Goal: Task Accomplishment & Management: Manage account settings

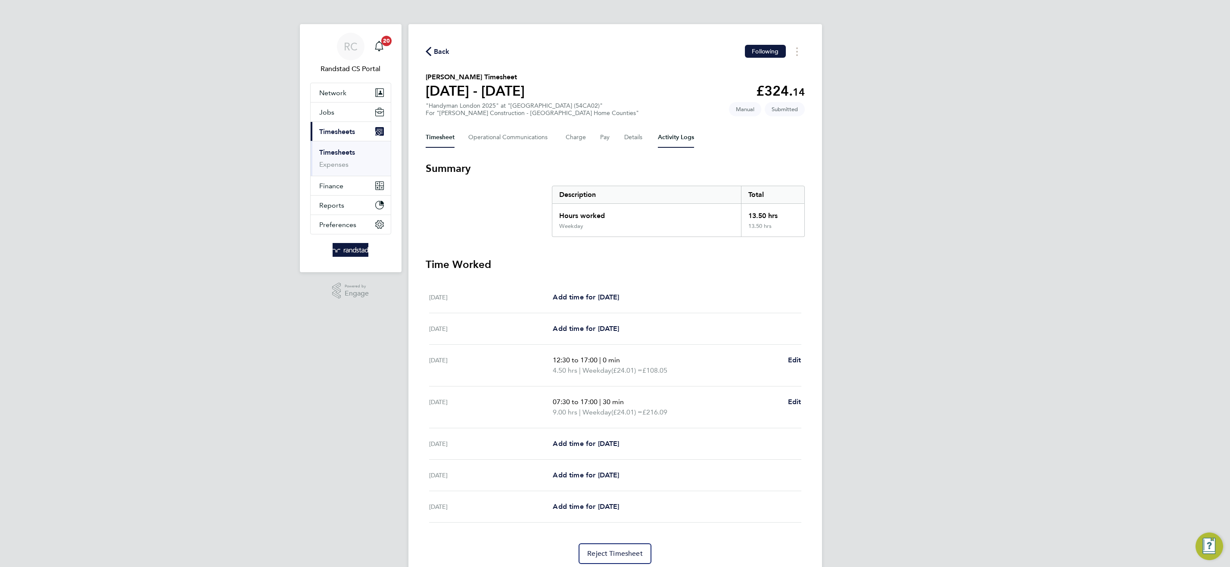
click at [668, 137] on Logs-tab "Activity Logs" at bounding box center [676, 137] width 36 height 21
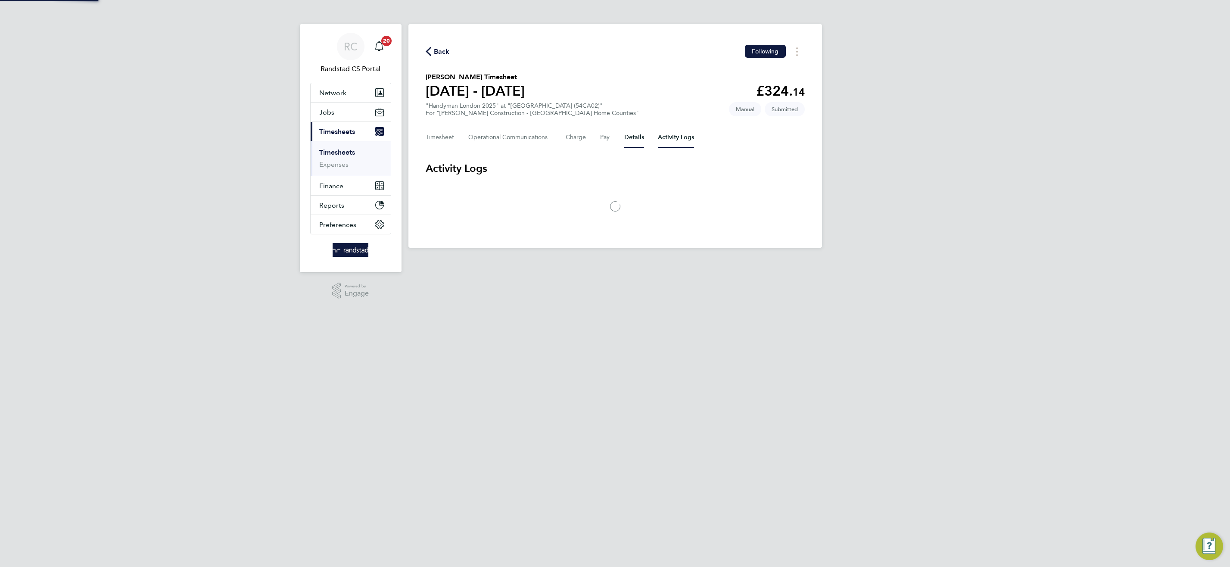
click at [625, 134] on button "Details" at bounding box center [634, 137] width 20 height 21
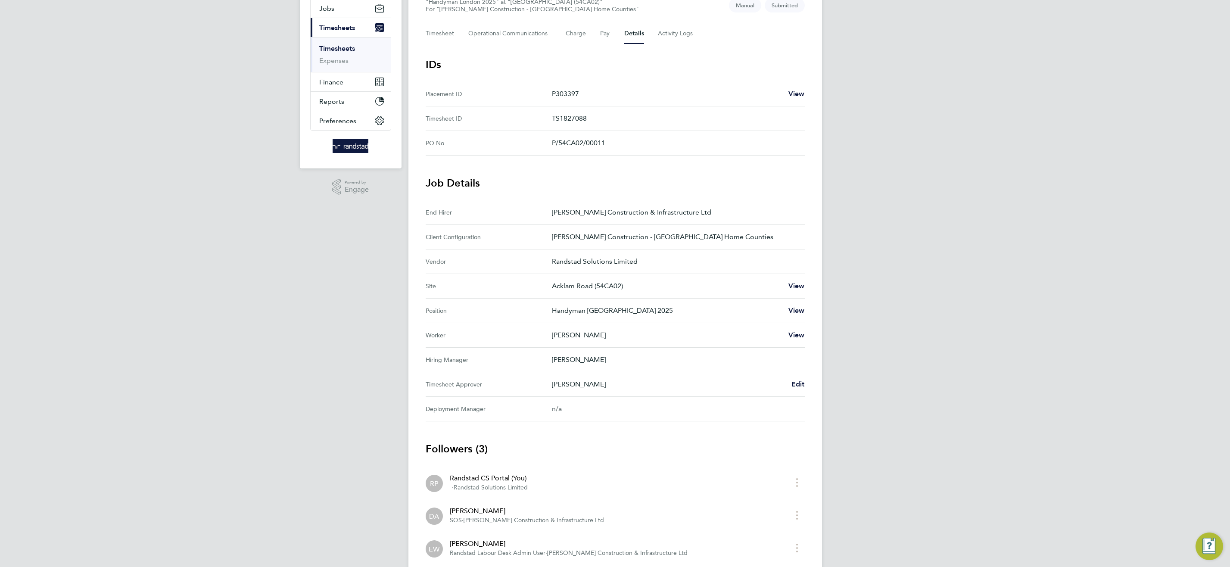
scroll to position [112, 0]
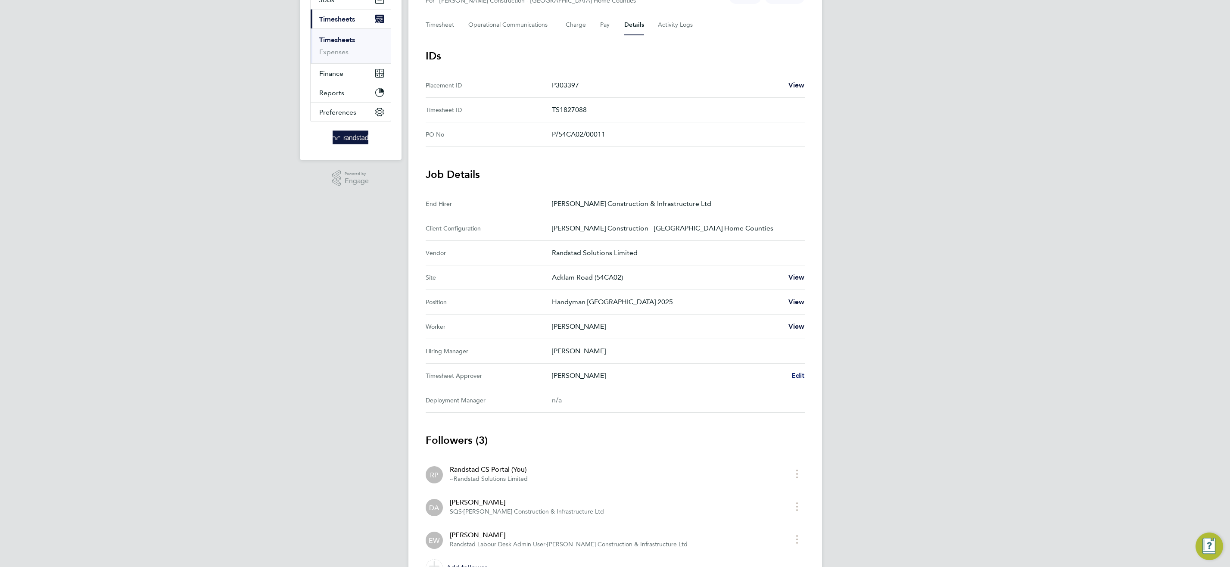
click at [798, 374] on span "Edit" at bounding box center [797, 375] width 13 height 8
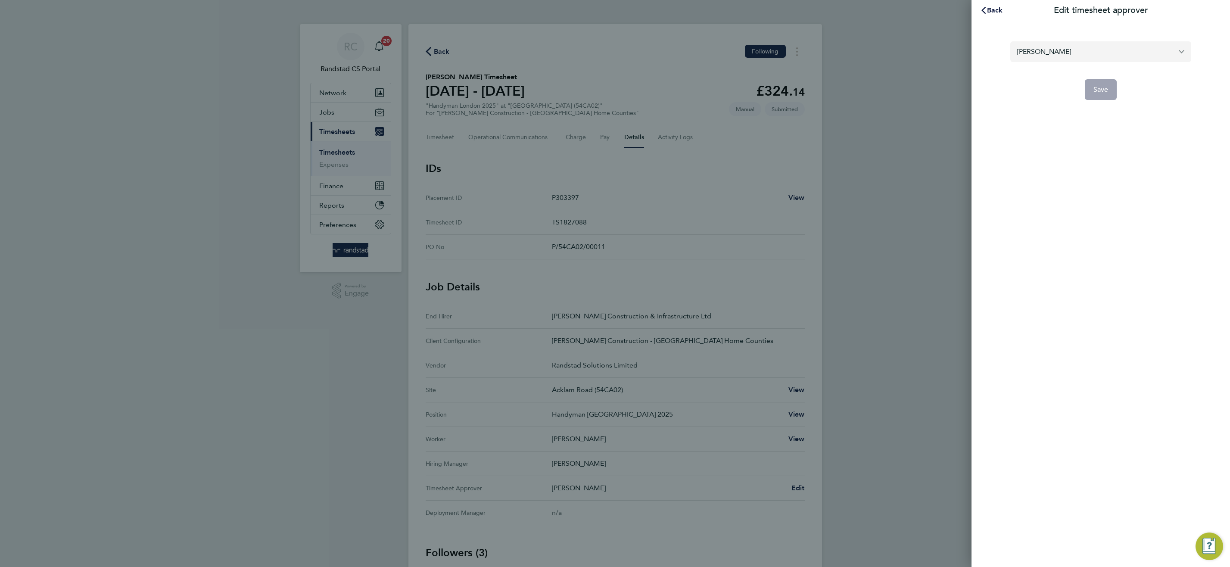
click at [1051, 50] on input "Liam Holmes" at bounding box center [1100, 51] width 181 height 20
click at [1079, 70] on li "Duncan Ashlin" at bounding box center [1100, 72] width 181 height 21
type input "Duncan Ashlin"
click at [1106, 93] on span "Save" at bounding box center [1100, 89] width 15 height 9
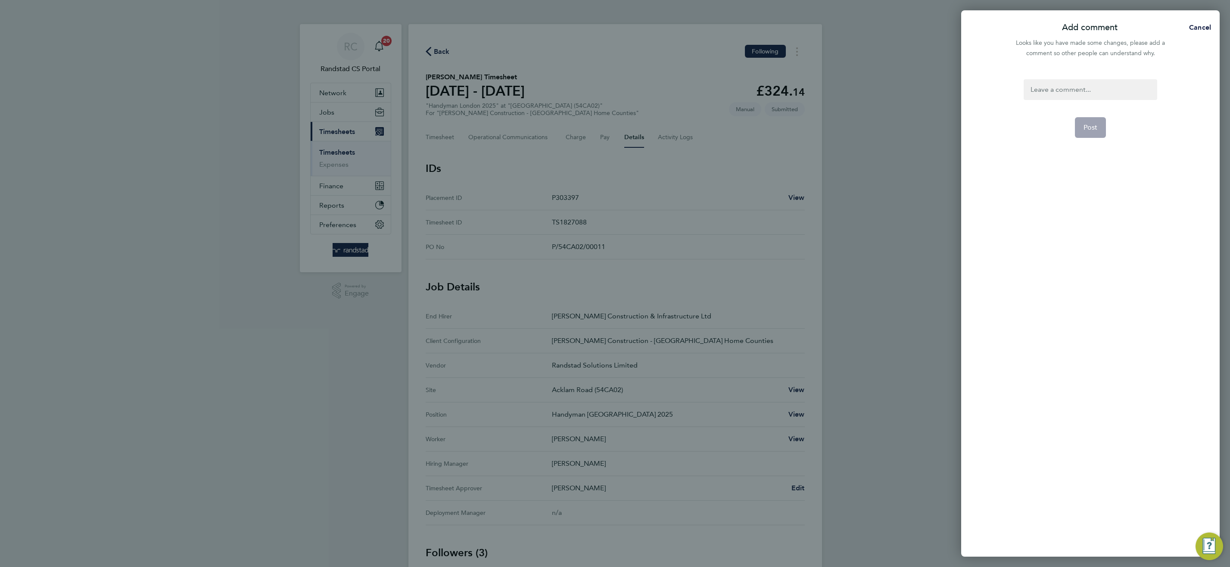
click at [1086, 85] on div at bounding box center [1089, 89] width 133 height 21
click at [1087, 85] on div at bounding box center [1089, 89] width 133 height 21
click at [1098, 120] on button "Post" at bounding box center [1090, 127] width 31 height 21
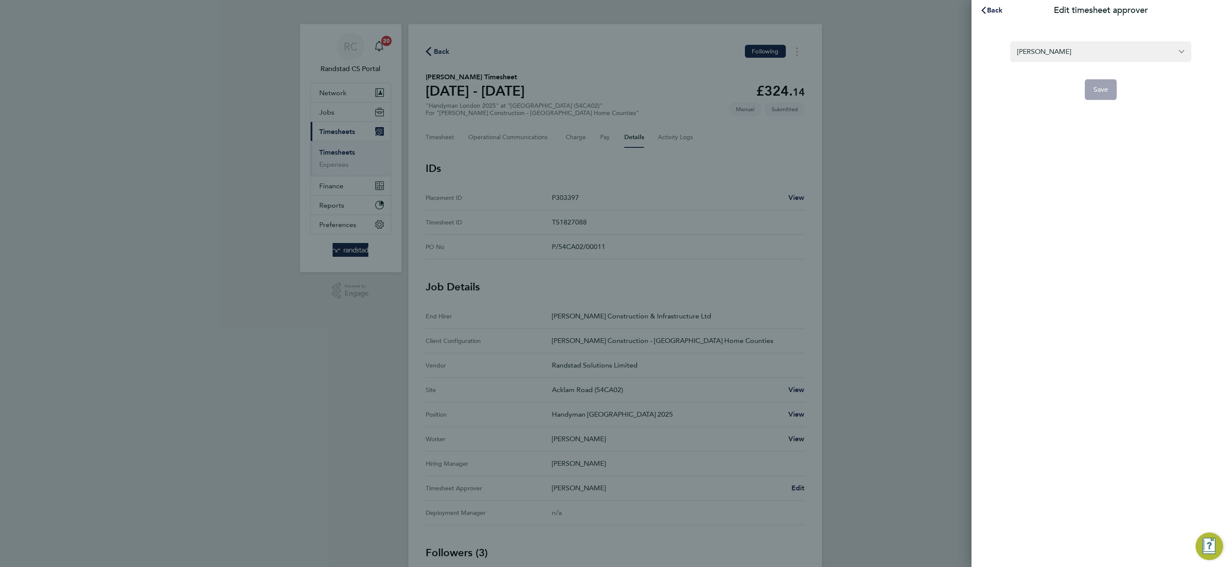
click at [868, 415] on div "Back Edit timesheet approver Duncan Ashlin Save" at bounding box center [615, 283] width 1230 height 567
click at [994, 9] on span "Back" at bounding box center [995, 10] width 16 height 8
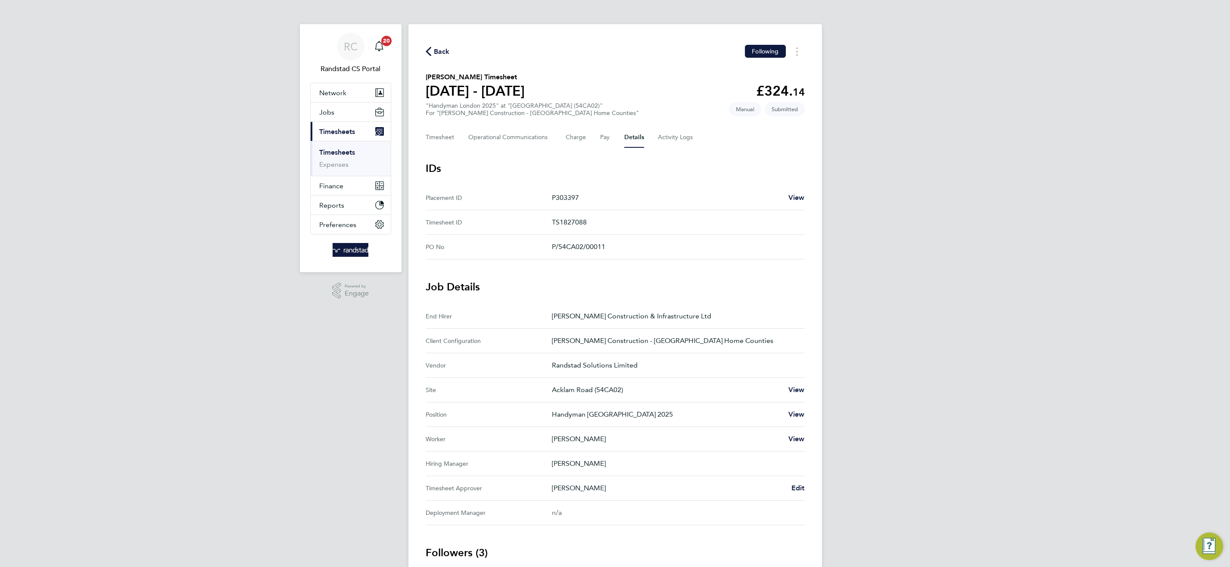
click at [883, 435] on div "RC Randstad CS Portal Notifications 20 Applications: Network Team Members Busin…" at bounding box center [615, 363] width 1230 height 727
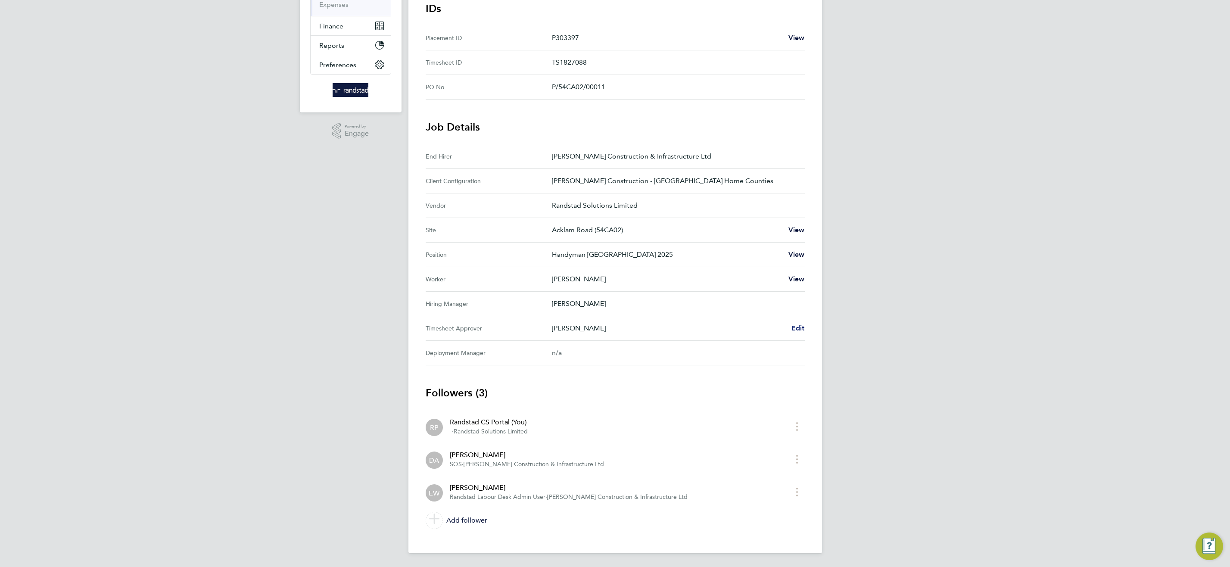
click at [794, 328] on span "Edit" at bounding box center [797, 328] width 13 height 8
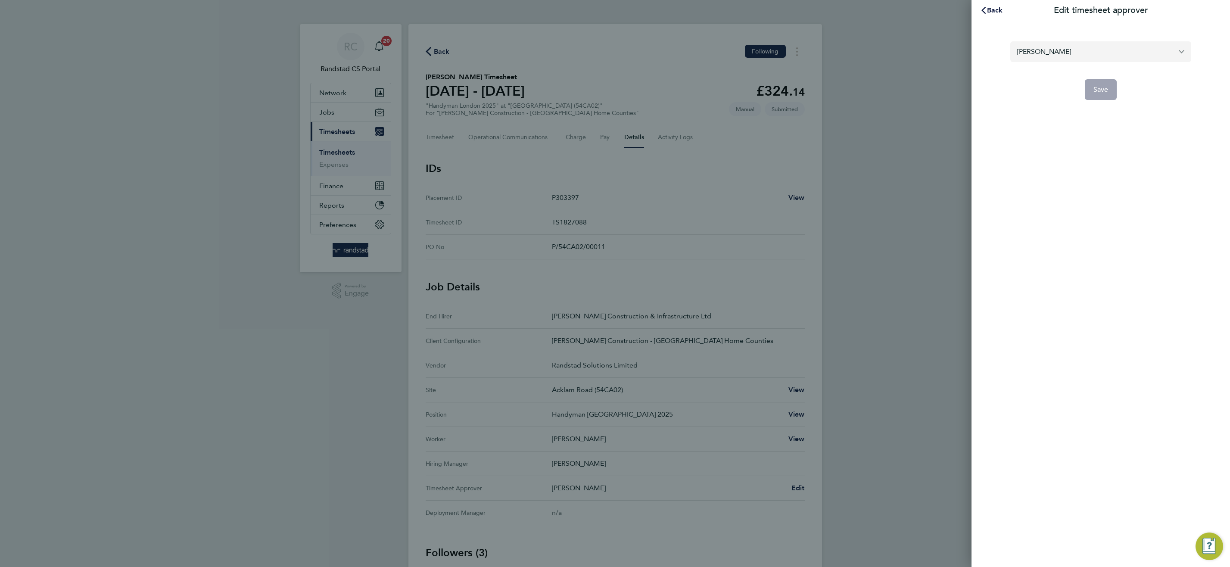
click at [1044, 49] on input "Liam Holmes" at bounding box center [1100, 51] width 181 height 20
click at [1073, 70] on li "Duncan Ashlin" at bounding box center [1100, 72] width 181 height 21
type input "Duncan Ashlin"
click at [1102, 87] on span "Save" at bounding box center [1100, 89] width 15 height 9
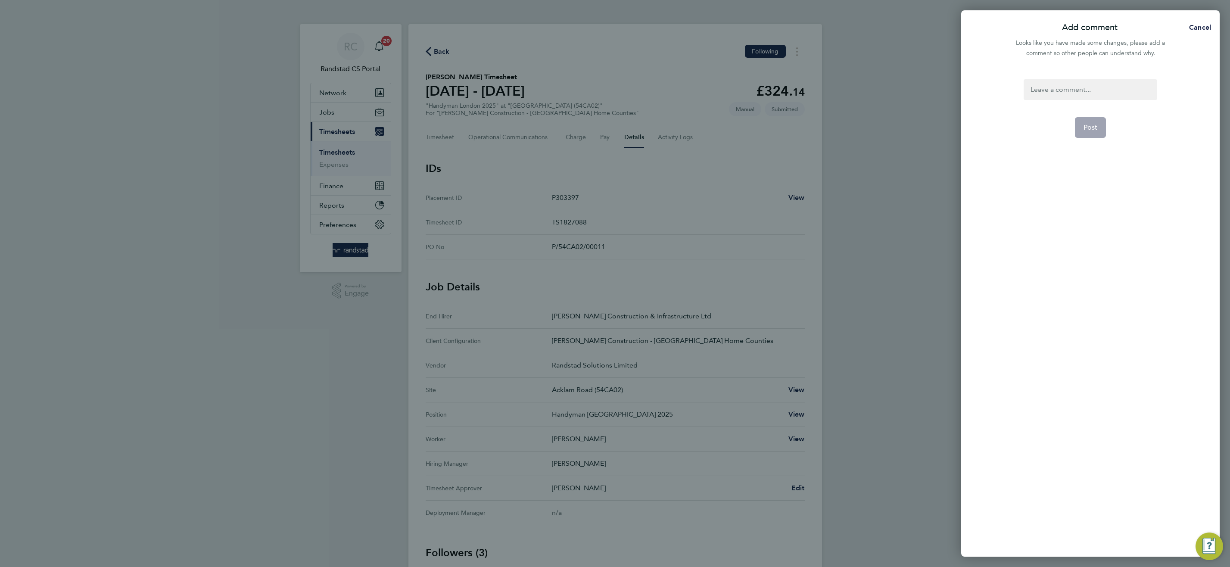
click at [1088, 91] on div at bounding box center [1089, 89] width 133 height 21
drag, startPoint x: 1088, startPoint y: 91, endPoint x: 1088, endPoint y: 97, distance: 6.0
click at [1088, 97] on div at bounding box center [1089, 89] width 133 height 21
click at [1094, 135] on button "Post" at bounding box center [1090, 127] width 31 height 21
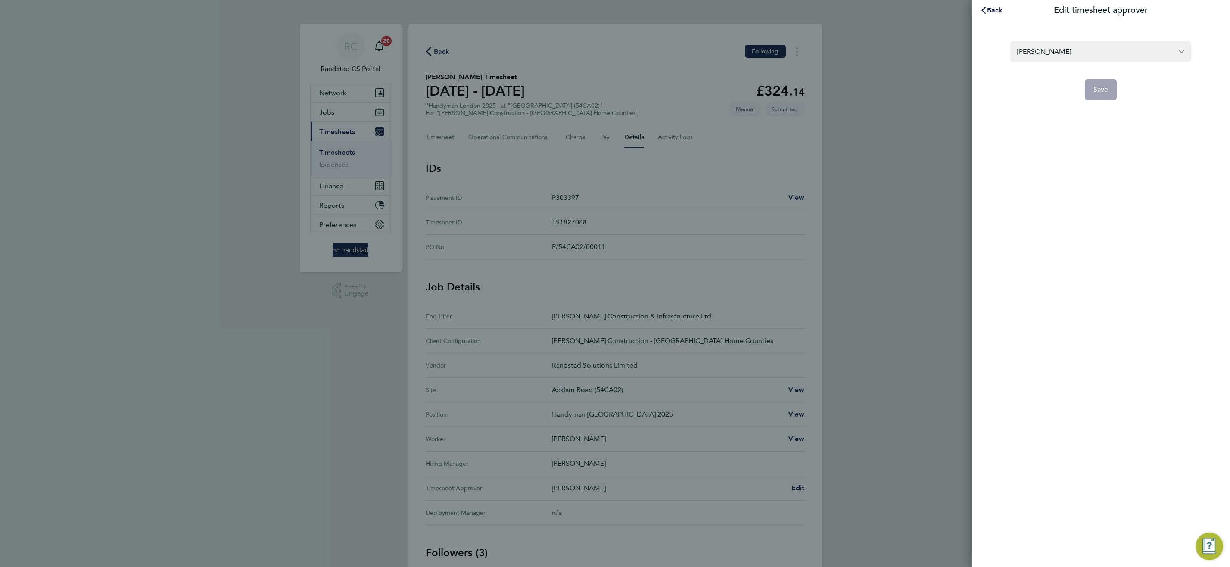
click at [1099, 85] on app-form-button "Save" at bounding box center [1100, 89] width 181 height 21
click at [992, 8] on span "Back" at bounding box center [995, 10] width 16 height 8
